Goal: Share content

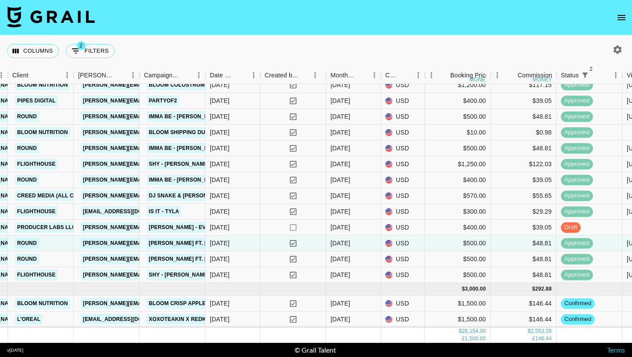
scroll to position [648, 308]
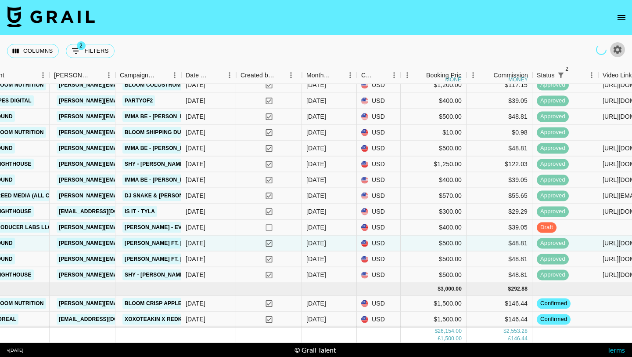
click at [617, 52] on icon "button" at bounding box center [618, 49] width 8 height 8
select select "[DATE]"
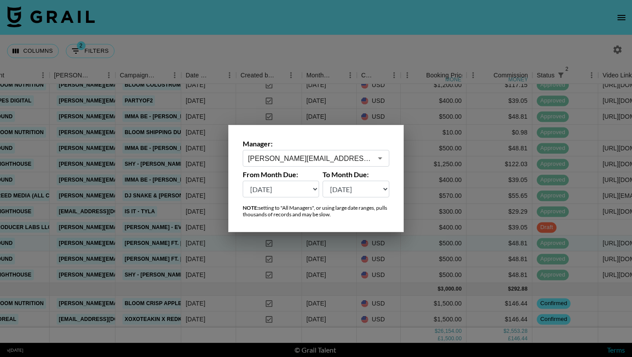
click at [317, 151] on div "[PERSON_NAME][EMAIL_ADDRESS][PERSON_NAME][DOMAIN_NAME] ​" at bounding box center [316, 158] width 147 height 17
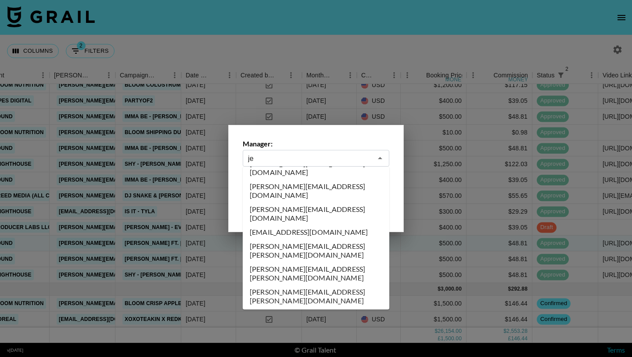
scroll to position [0, 0]
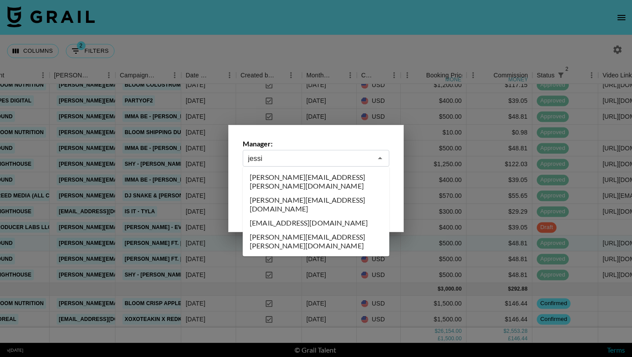
click at [308, 216] on li "[EMAIL_ADDRESS][DOMAIN_NAME]" at bounding box center [316, 223] width 147 height 14
type input "[EMAIL_ADDRESS][DOMAIN_NAME]"
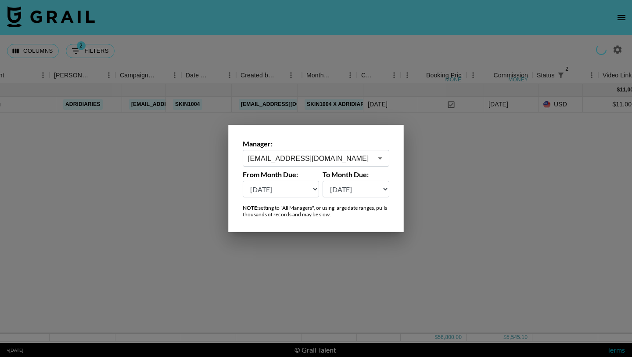
scroll to position [0, 308]
click at [325, 48] on div at bounding box center [316, 178] width 632 height 357
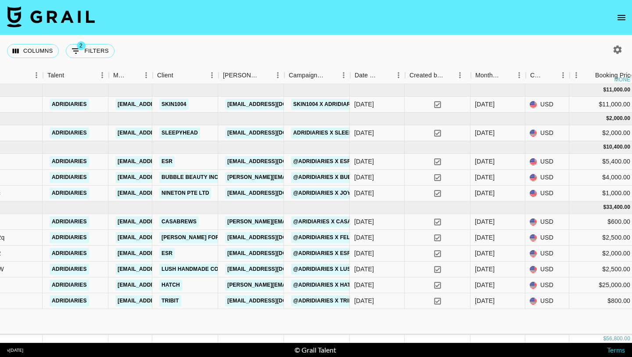
scroll to position [0, 139]
click at [414, 238] on div "yes" at bounding box center [438, 238] width 66 height 16
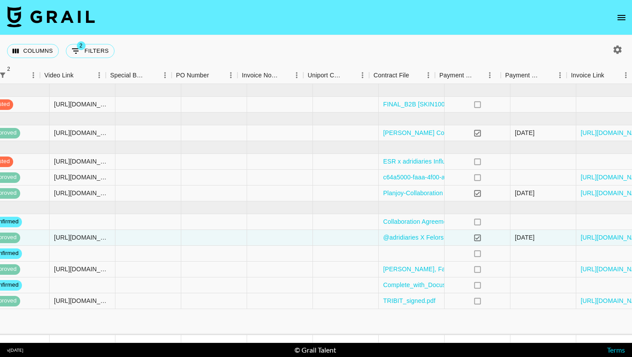
scroll to position [0, 902]
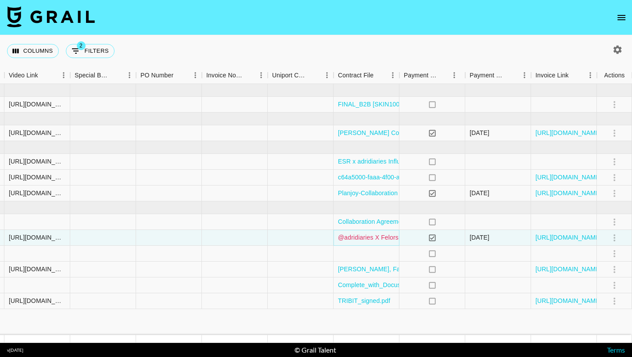
click at [377, 236] on link "@adridiaries X Felorshop By [PERSON_NAME].docx" at bounding box center [412, 237] width 148 height 9
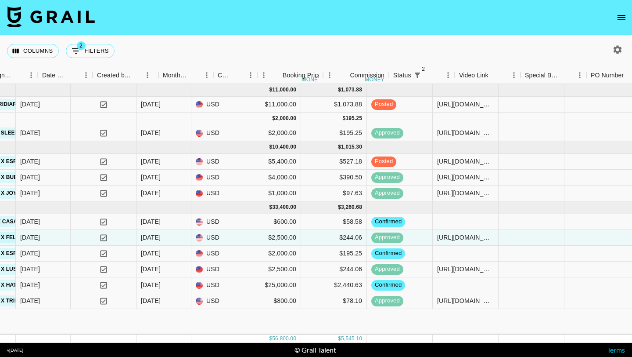
scroll to position [0, 452]
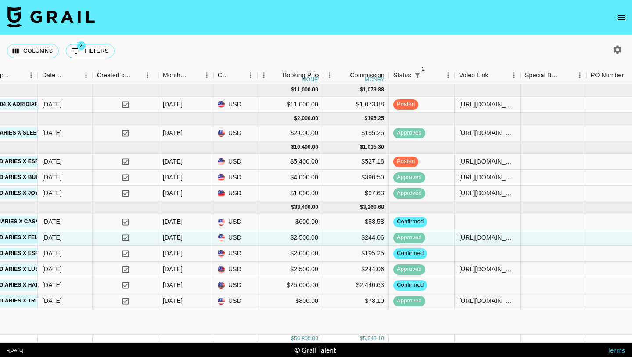
click at [619, 47] on icon "button" at bounding box center [618, 49] width 8 height 8
select select "[DATE]"
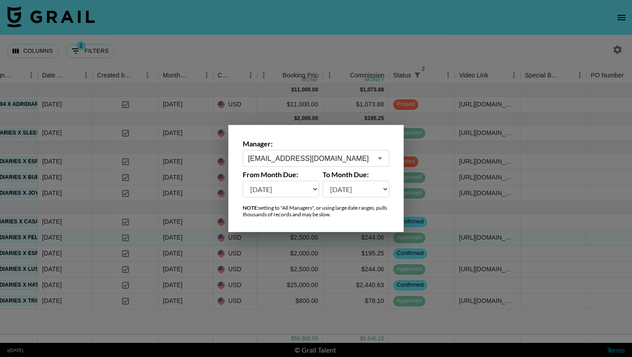
click at [344, 154] on input "[EMAIL_ADDRESS][DOMAIN_NAME]" at bounding box center [310, 158] width 124 height 10
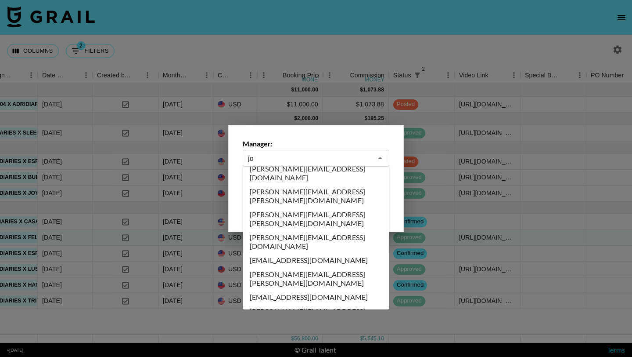
scroll to position [0, 0]
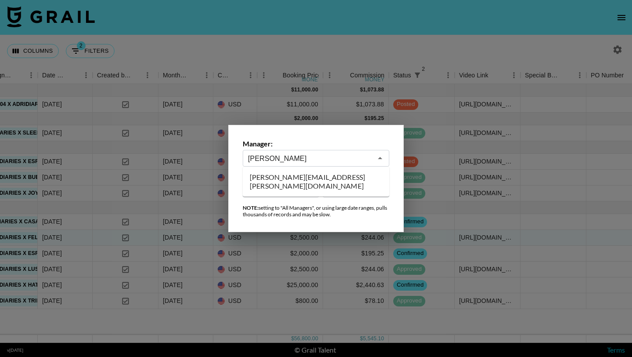
click at [345, 176] on li "[PERSON_NAME][EMAIL_ADDRESS][PERSON_NAME][DOMAIN_NAME]" at bounding box center [316, 181] width 147 height 23
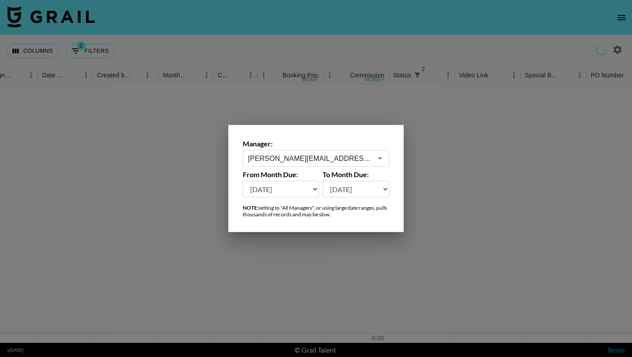
type input "[PERSON_NAME][EMAIL_ADDRESS][PERSON_NAME][DOMAIN_NAME]"
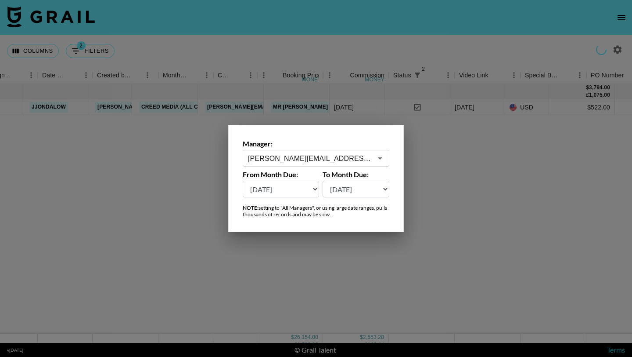
click at [295, 55] on div at bounding box center [316, 178] width 632 height 357
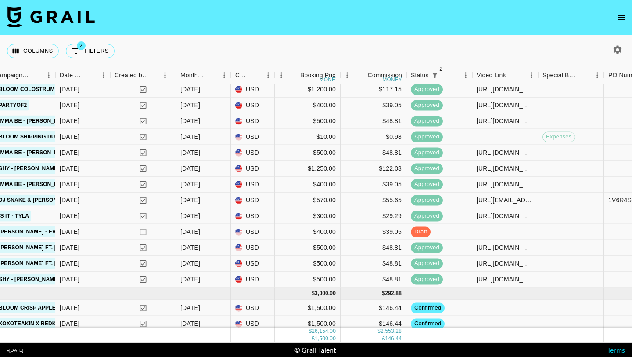
scroll to position [648, 434]
